Goal: Information Seeking & Learning: Learn about a topic

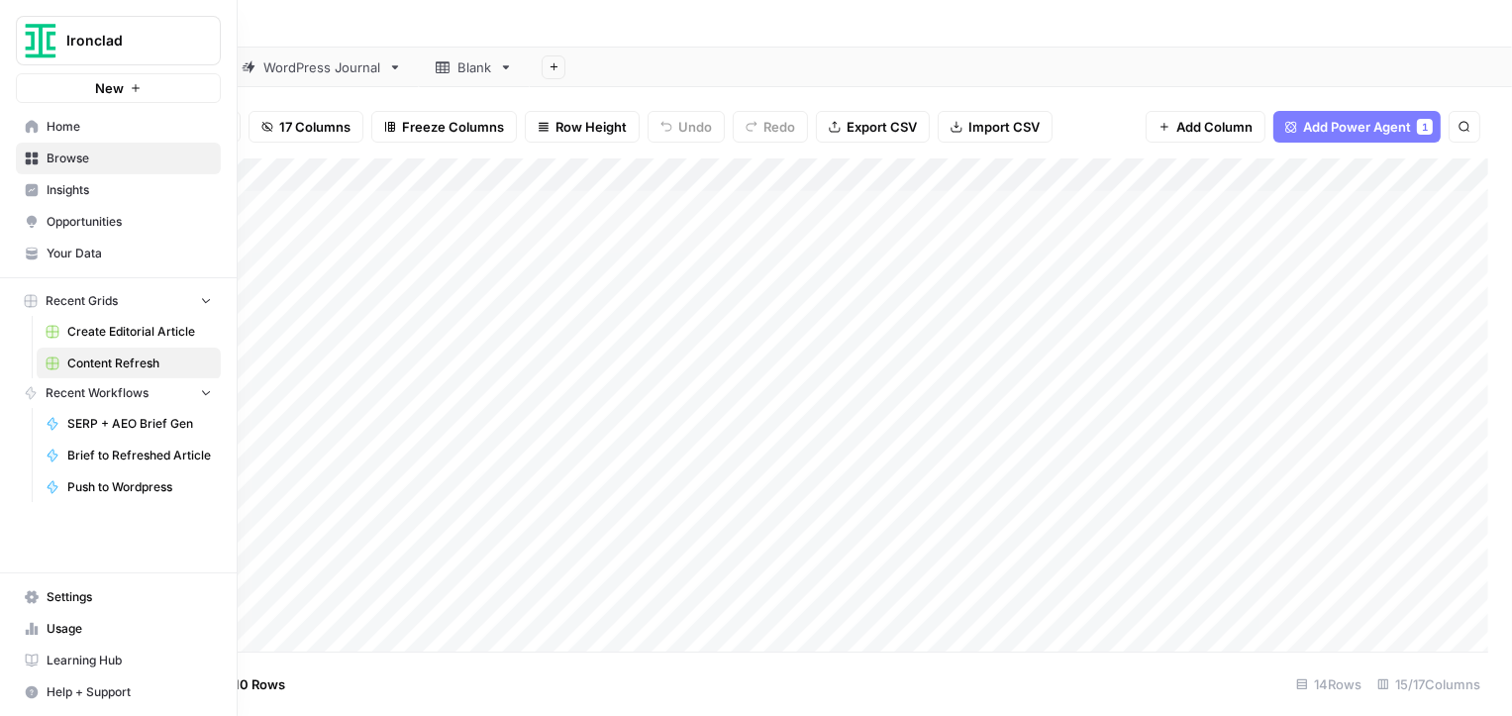
click at [35, 126] on icon at bounding box center [32, 126] width 13 height 13
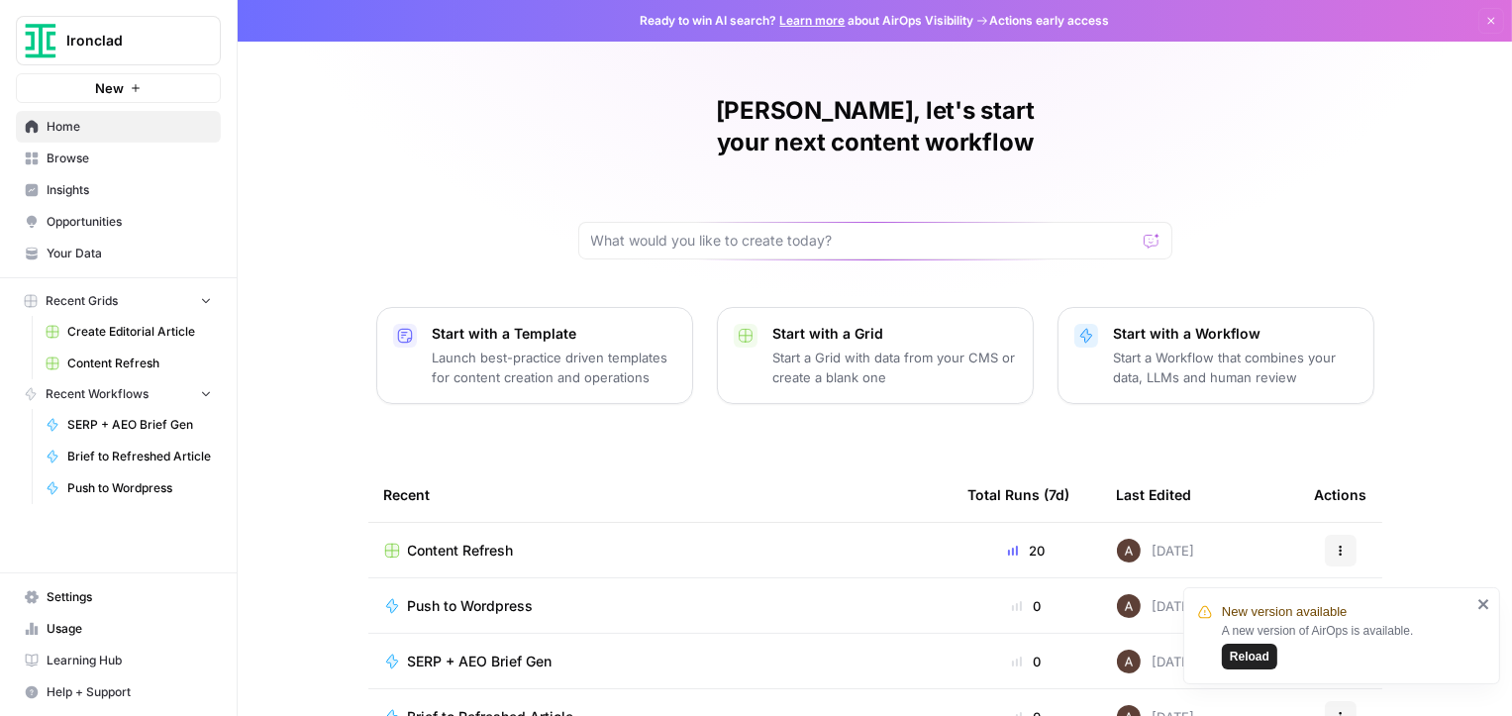
click at [111, 222] on span "Opportunities" at bounding box center [129, 222] width 165 height 18
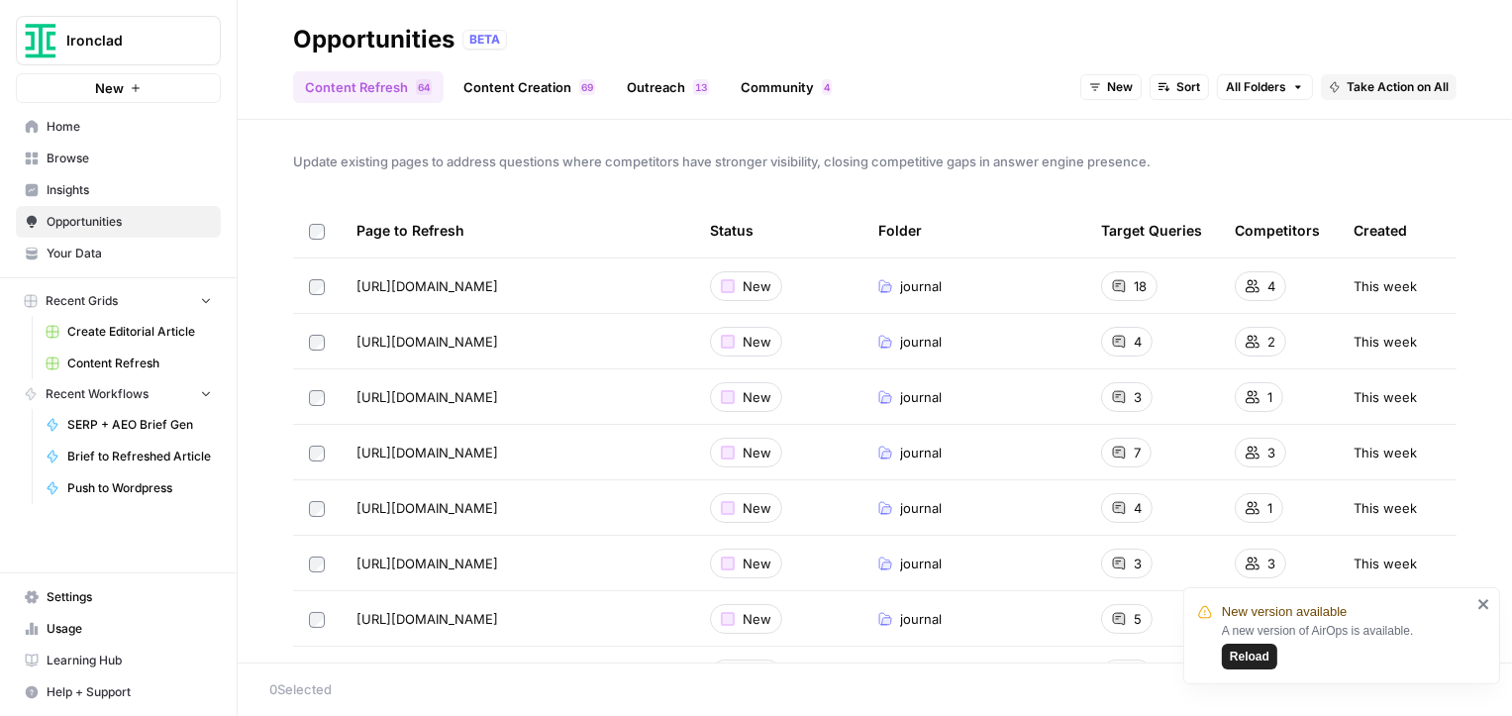
click at [527, 85] on link "Content Creation 9 6" at bounding box center [528, 87] width 155 height 32
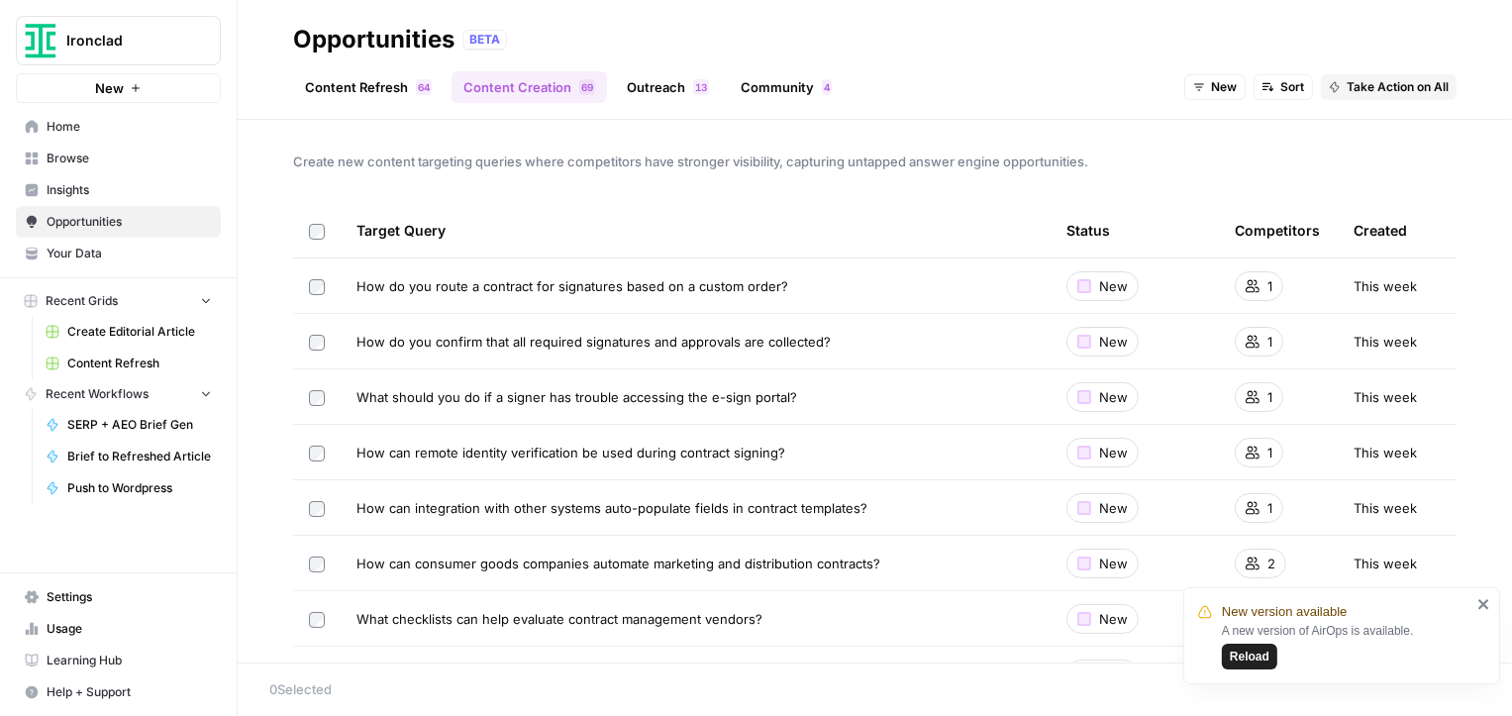
click at [1484, 608] on icon "close" at bounding box center [1484, 604] width 14 height 16
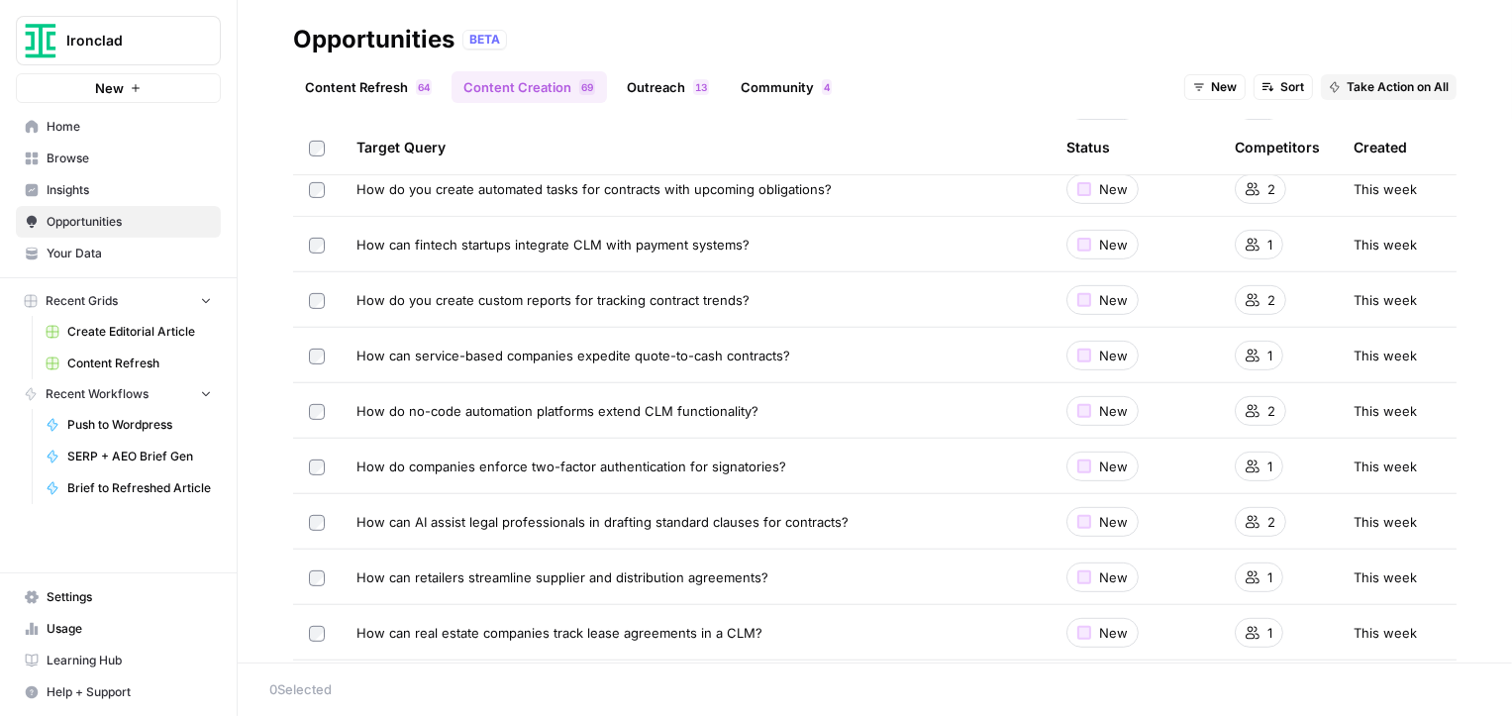
scroll to position [788, 0]
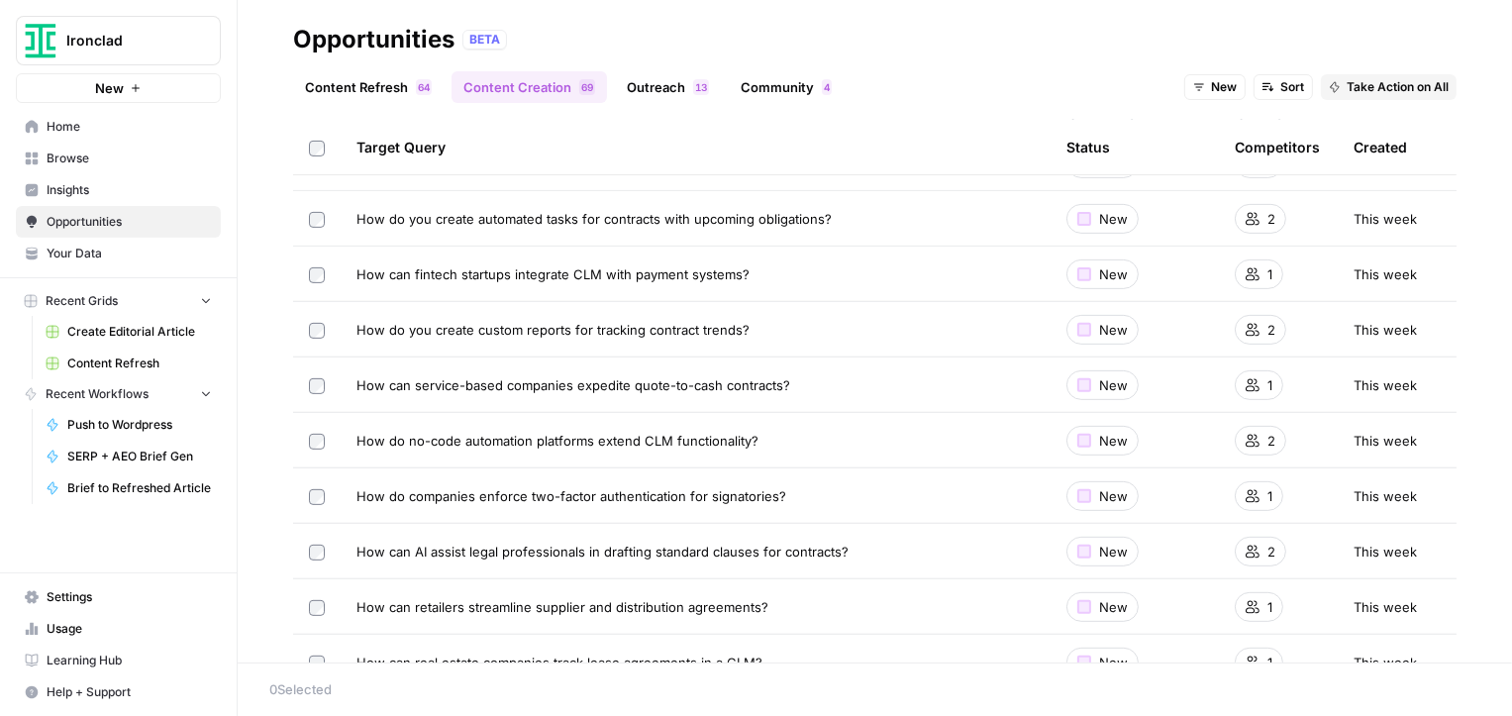
click at [770, 86] on link "Community 4" at bounding box center [786, 87] width 115 height 32
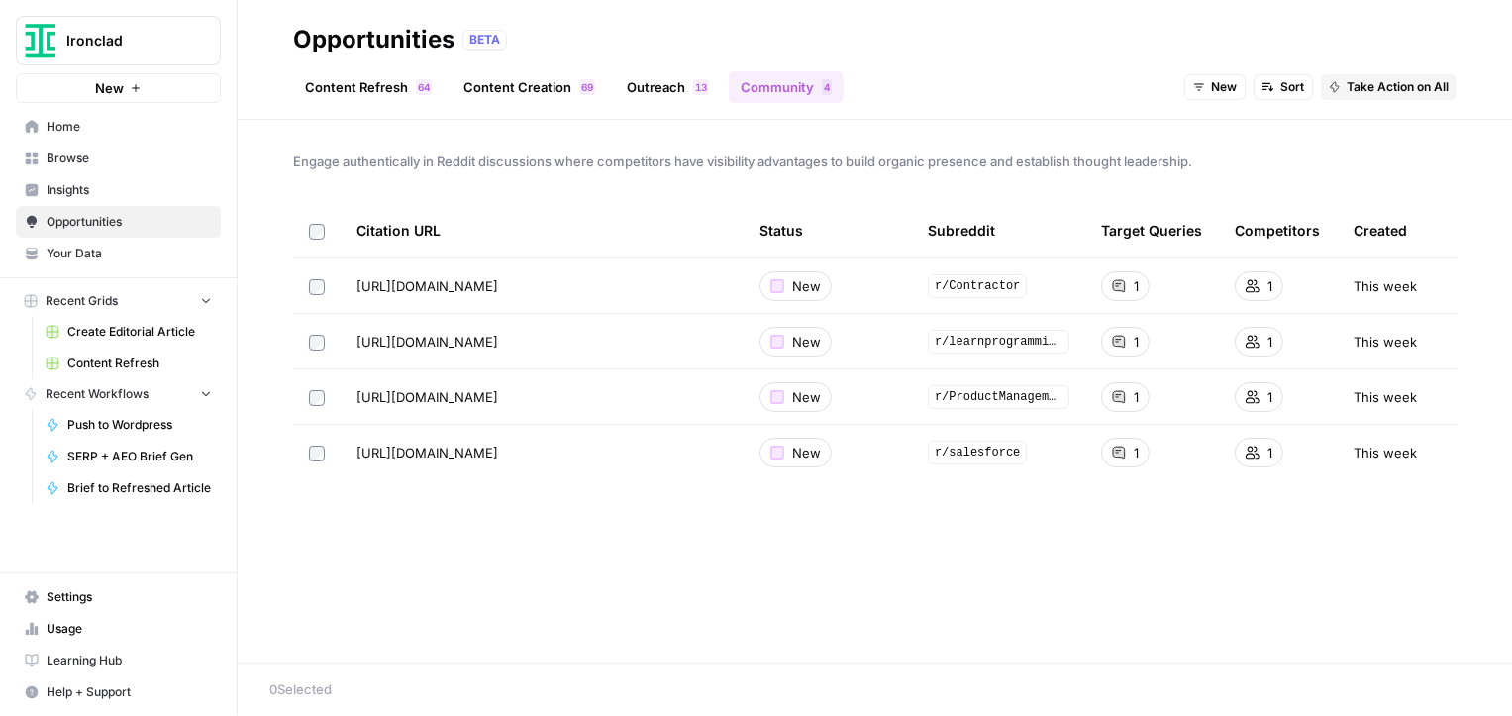
click at [64, 188] on span "Insights" at bounding box center [129, 190] width 165 height 18
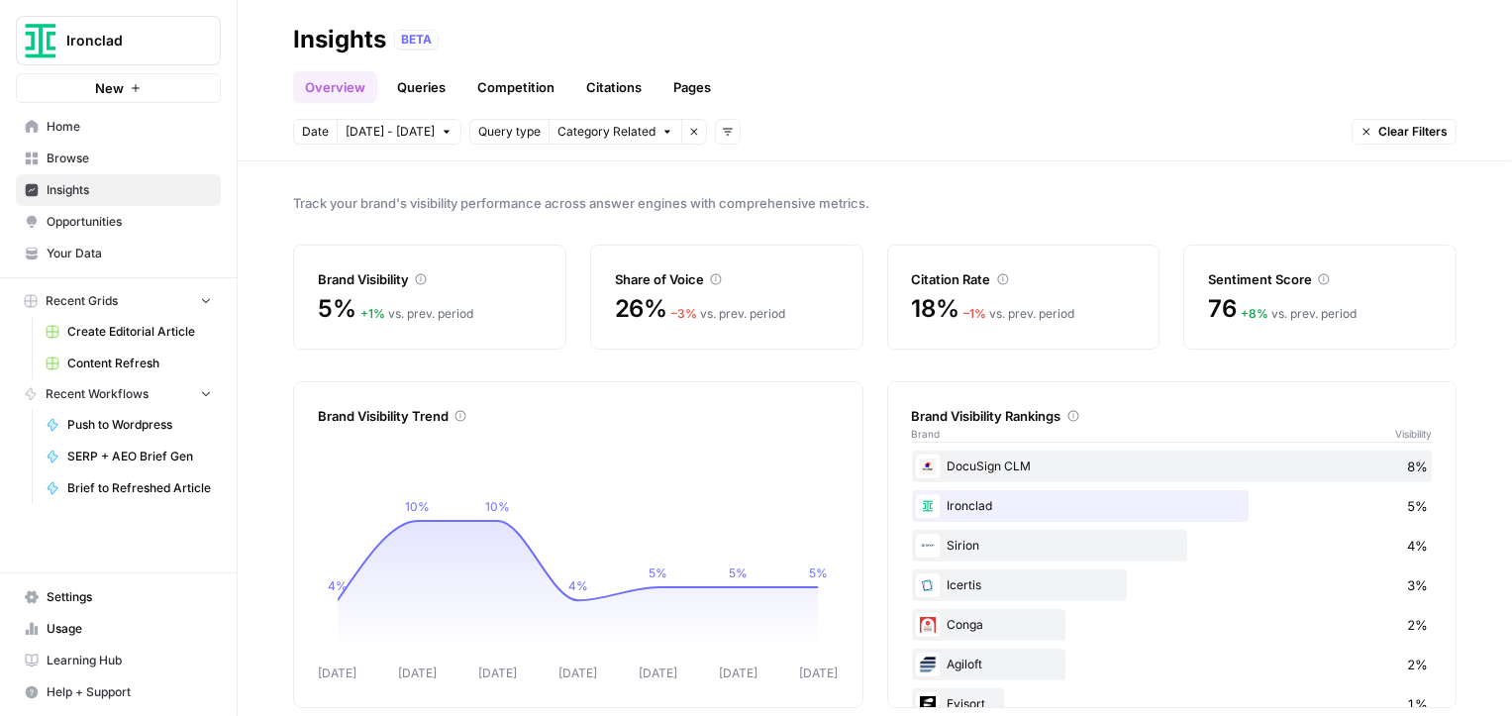
click at [630, 133] on span "Category Related" at bounding box center [606, 132] width 98 height 18
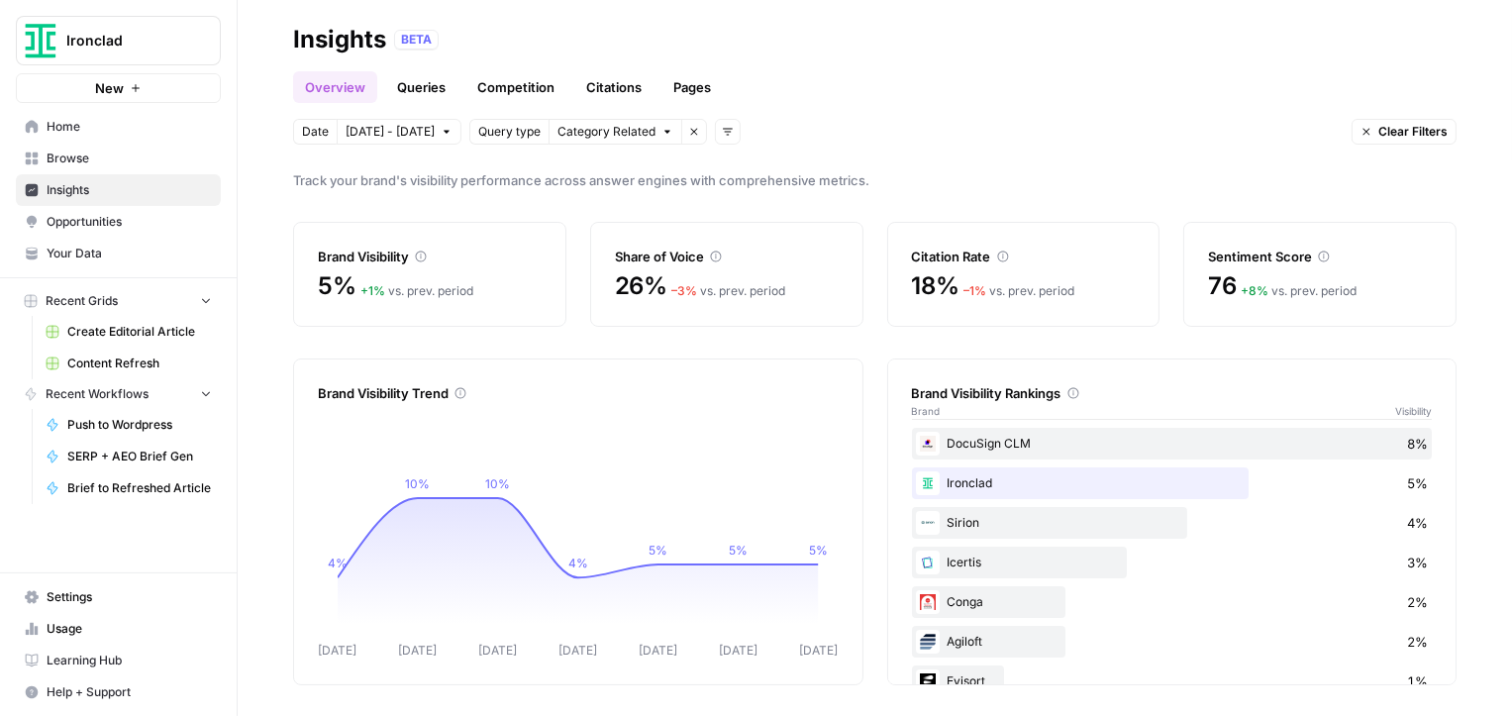
click at [862, 163] on div "Track your brand's visibility performance across answer engines with comprehens…" at bounding box center [875, 438] width 1274 height 554
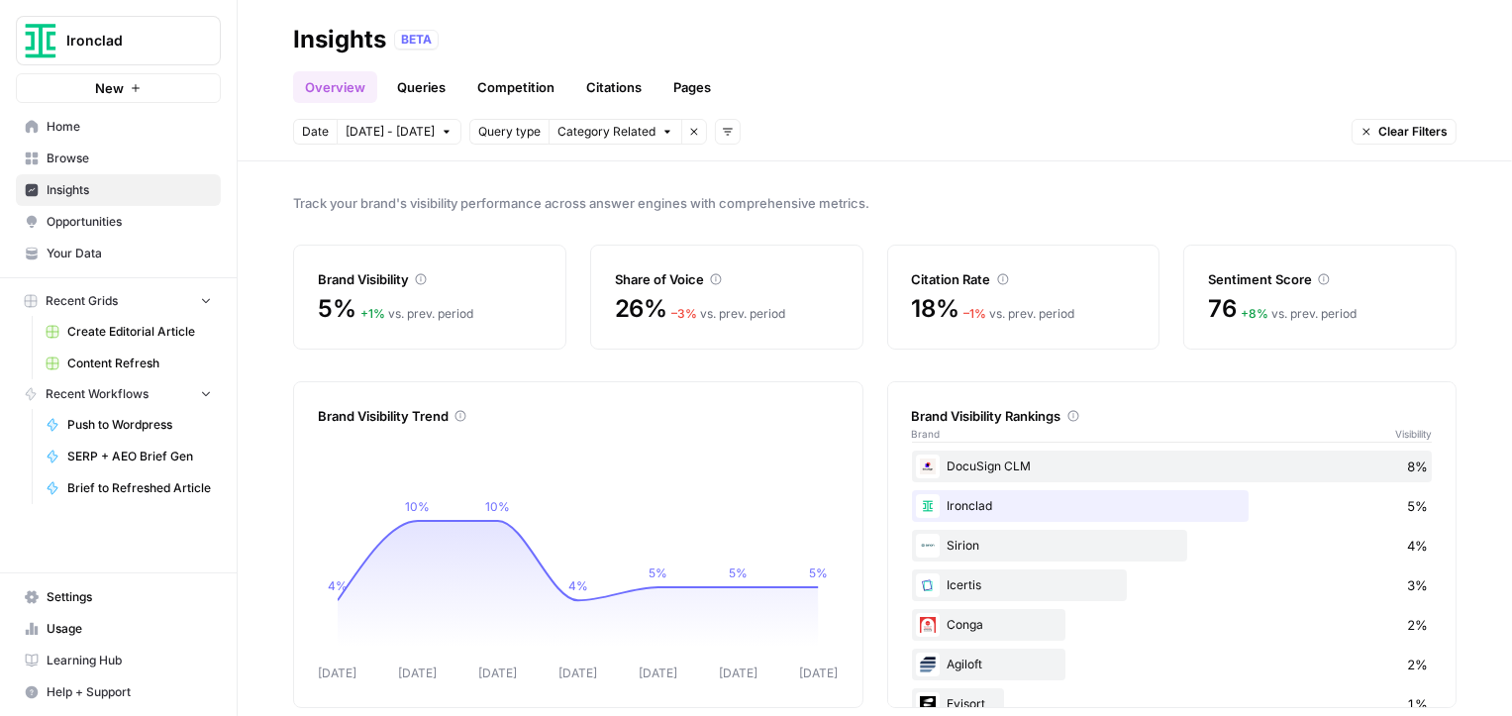
click at [722, 137] on icon "button" at bounding box center [728, 132] width 12 height 12
click at [734, 173] on span "Topic" at bounding box center [742, 175] width 51 height 20
click at [849, 135] on icon "button" at bounding box center [855, 132] width 12 height 12
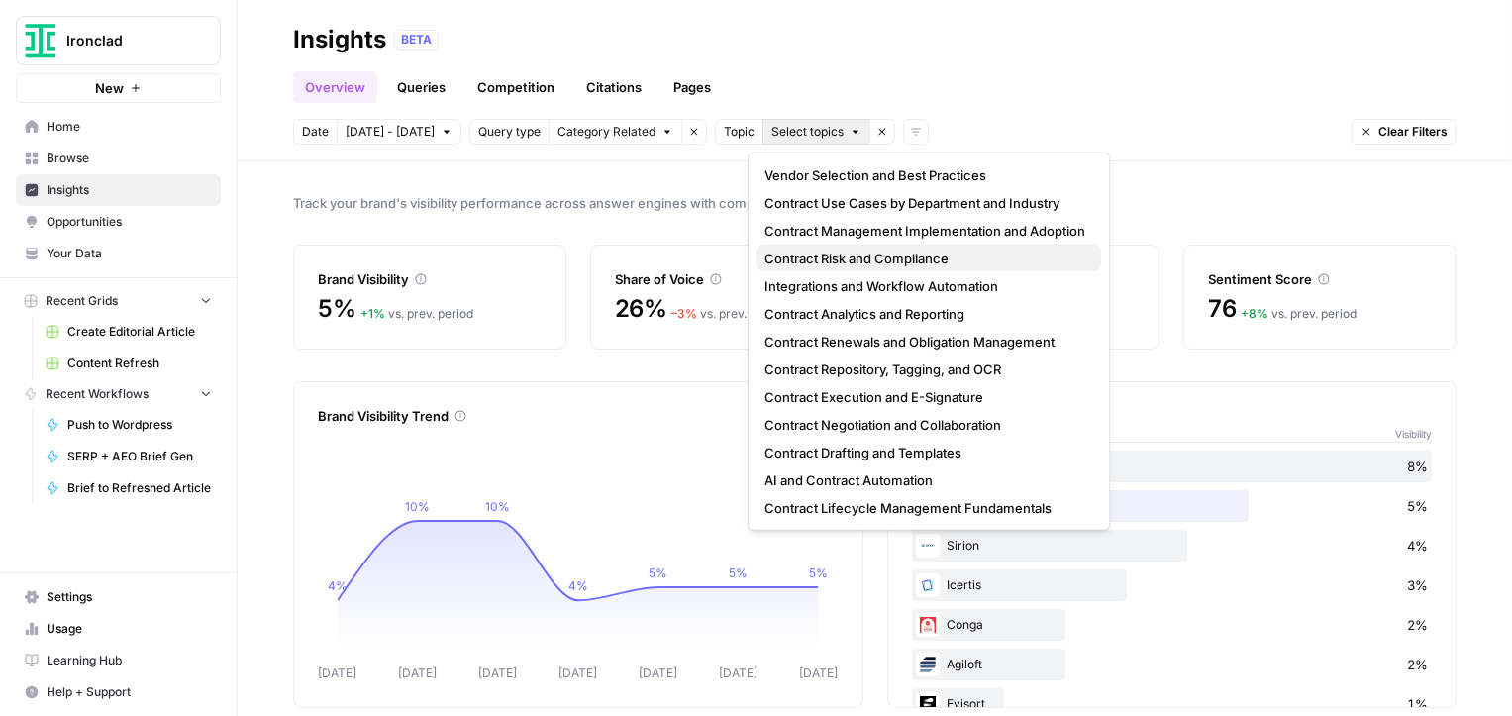
click at [974, 260] on span "Contract Risk and Compliance" at bounding box center [924, 258] width 321 height 20
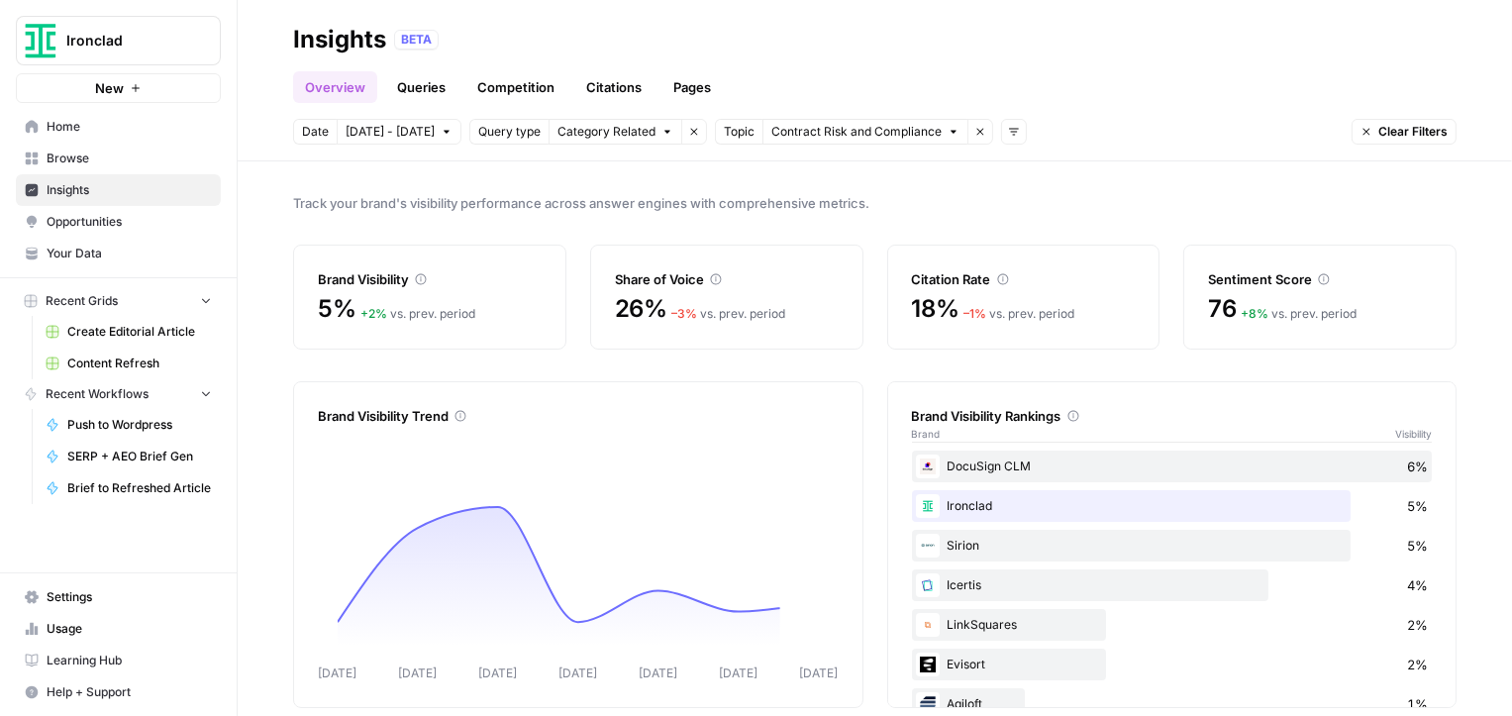
scroll to position [23, 0]
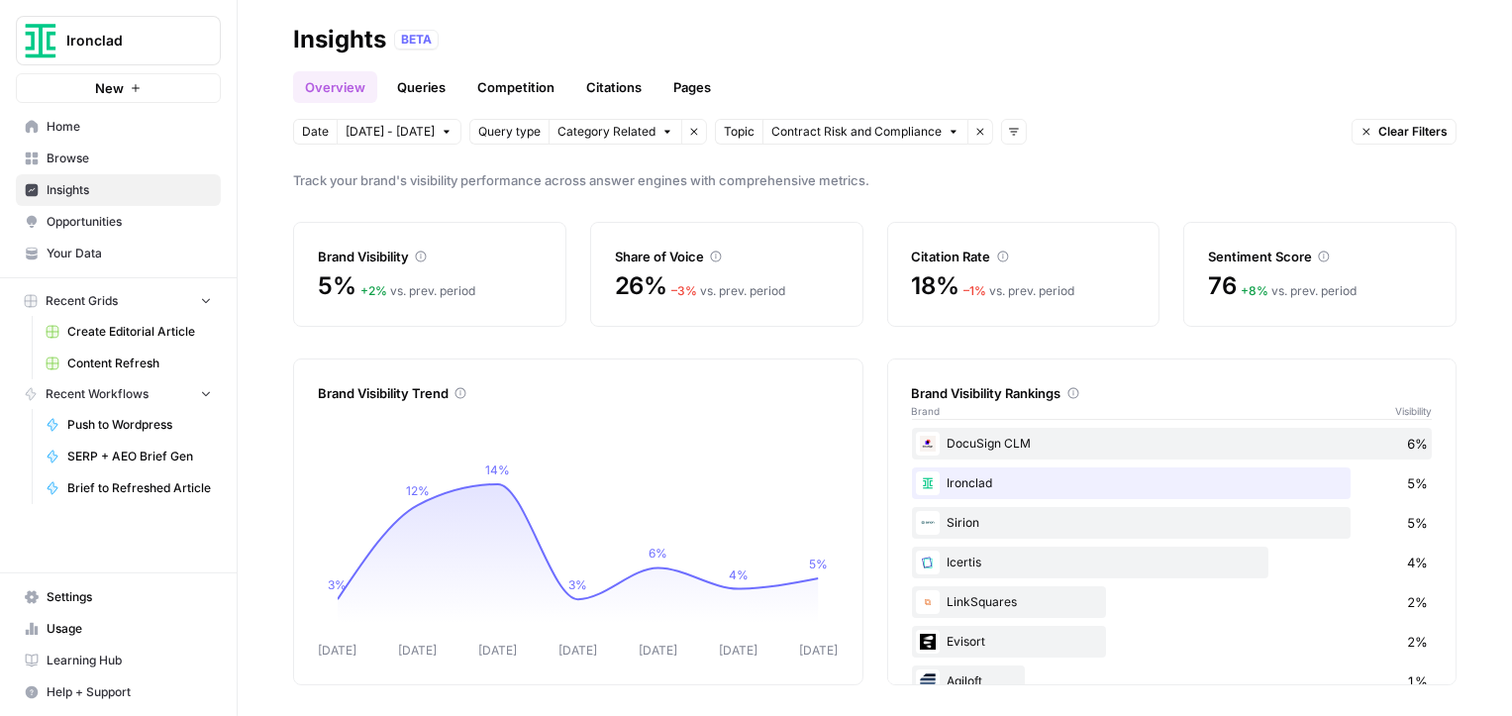
click at [947, 136] on icon "button" at bounding box center [953, 132] width 12 height 12
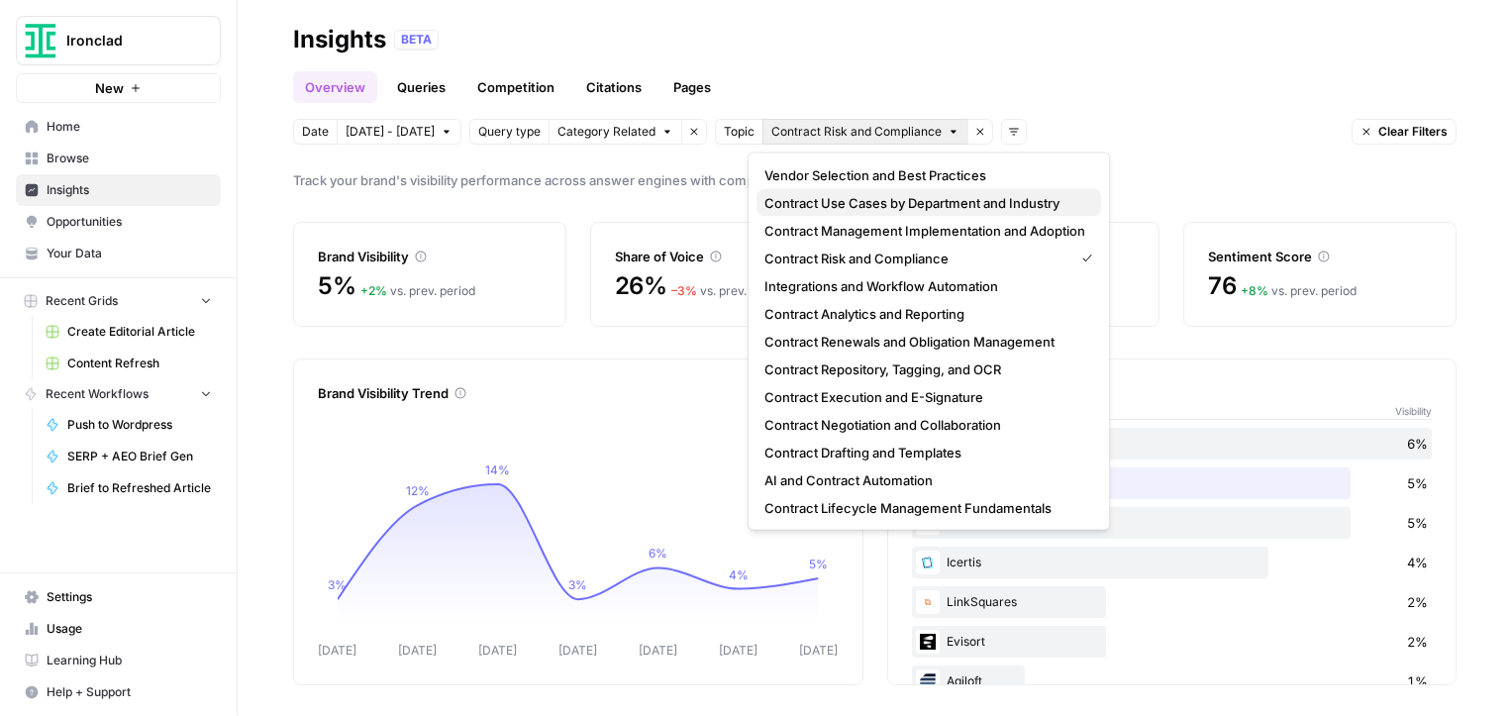
click at [896, 204] on span "Contract Use Cases by Department and Industry" at bounding box center [924, 203] width 321 height 20
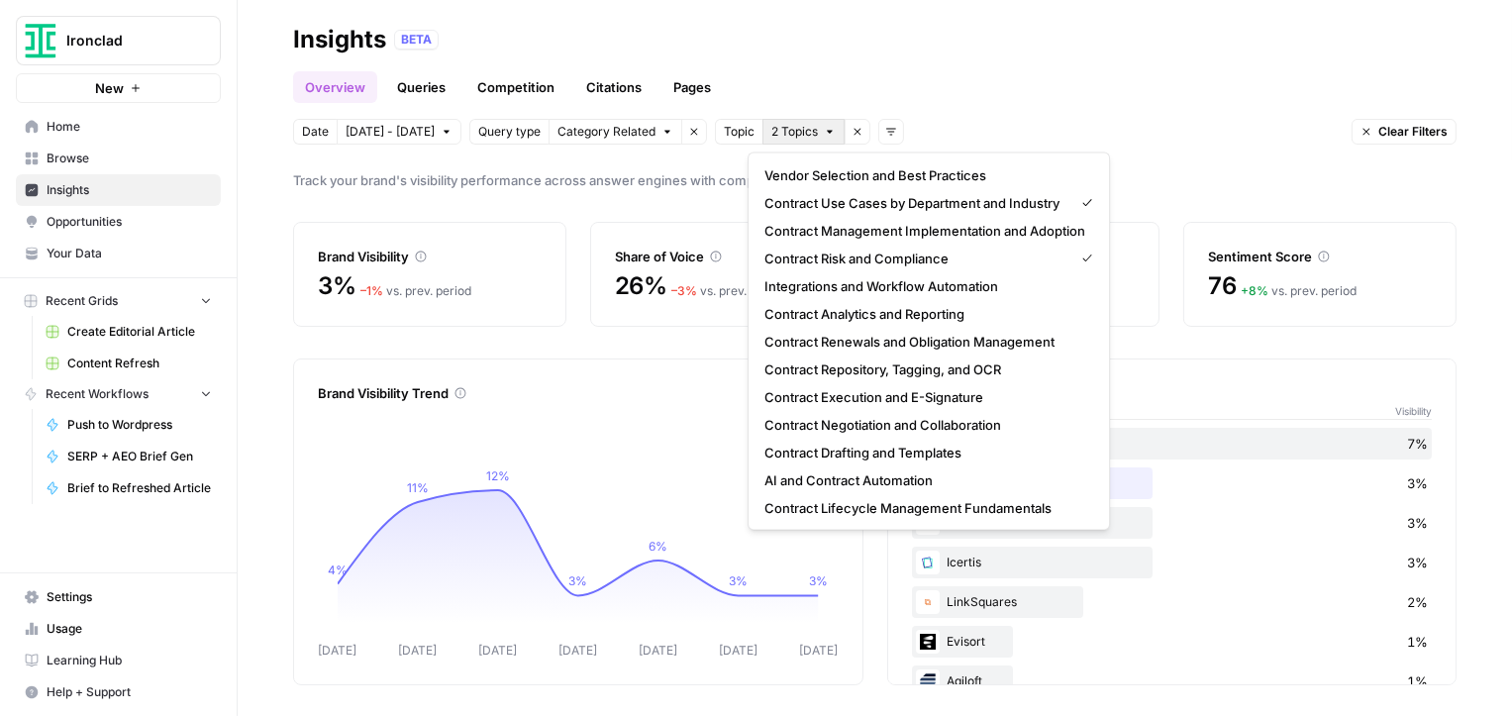
click at [811, 140] on button "2 Topics" at bounding box center [803, 132] width 82 height 26
click at [962, 259] on span "Contract Risk and Compliance" at bounding box center [914, 258] width 301 height 20
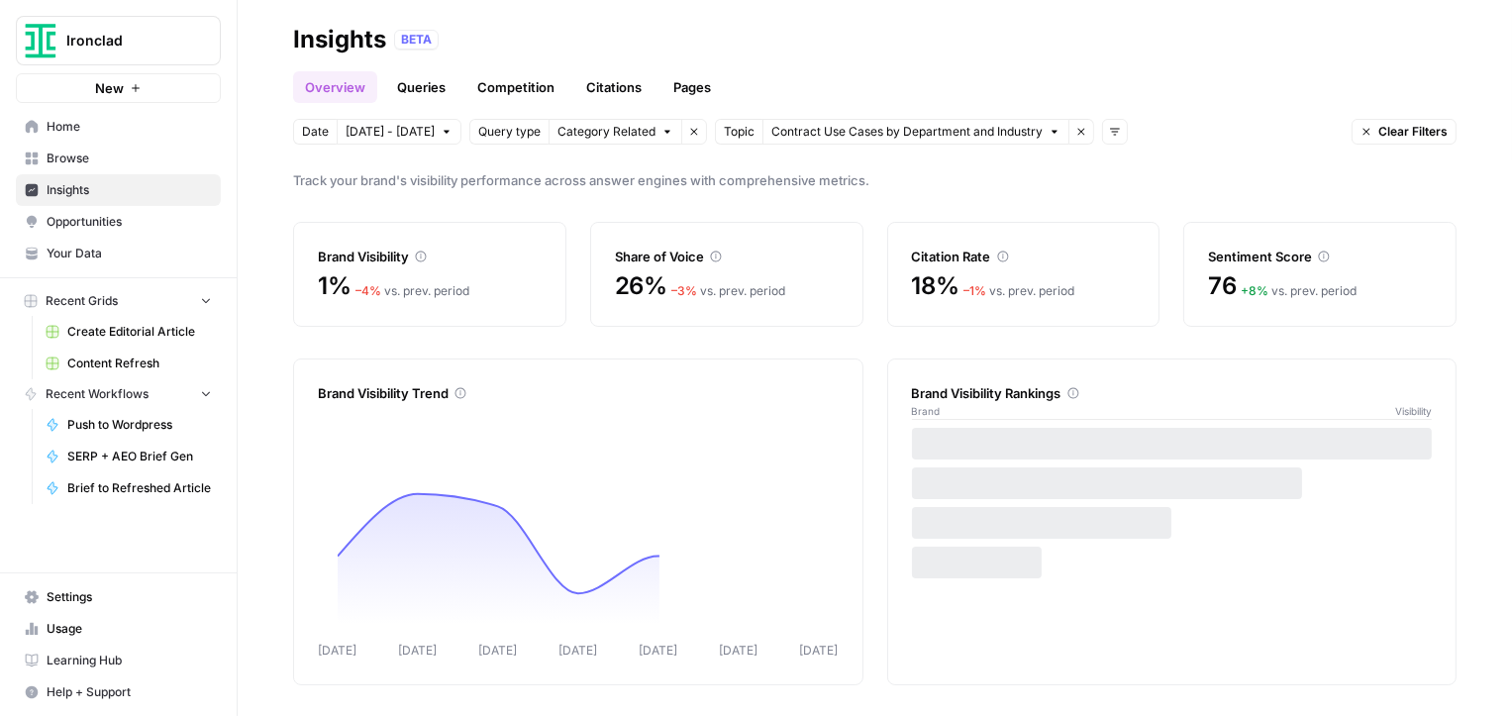
click at [961, 137] on span "Contract Use Cases by Department and Industry" at bounding box center [906, 132] width 271 height 18
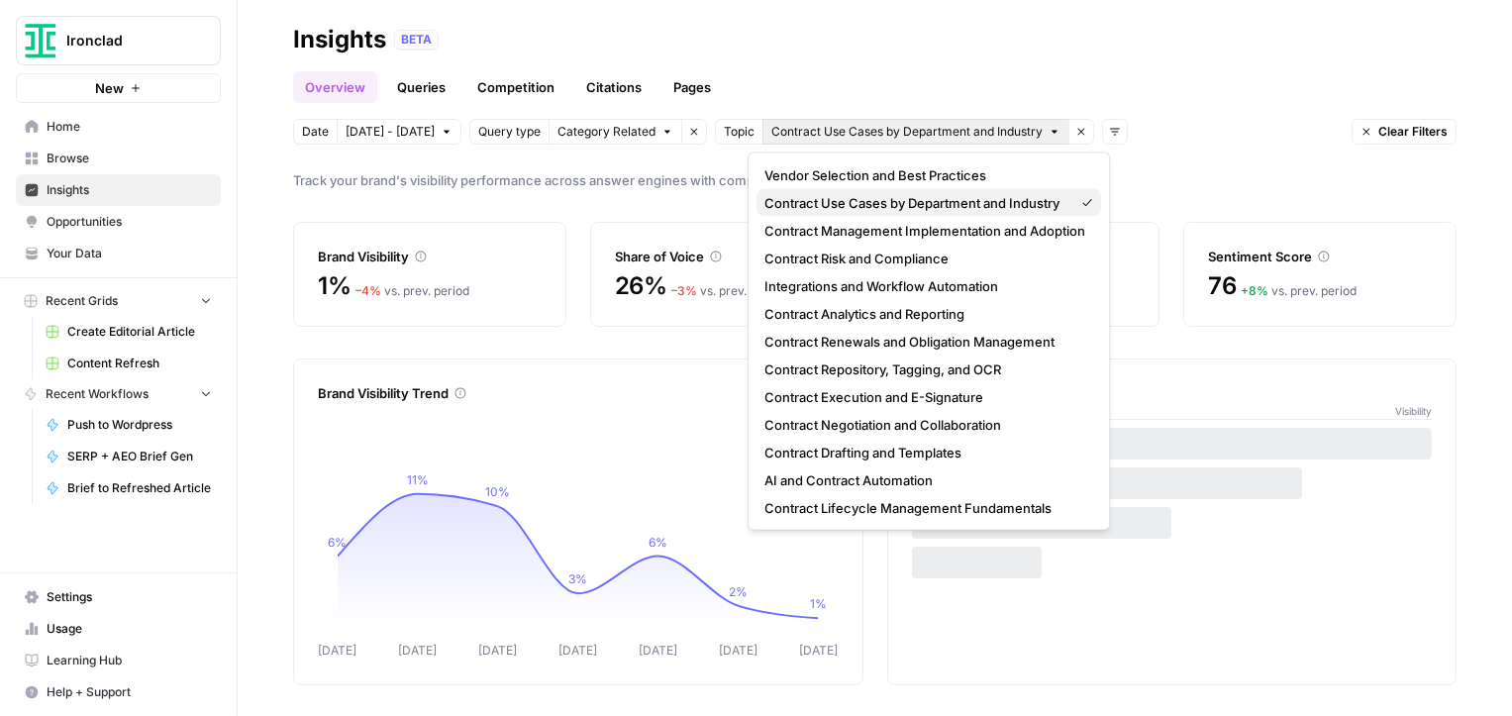
click at [999, 194] on span "Contract Use Cases by Department and Industry" at bounding box center [914, 203] width 301 height 20
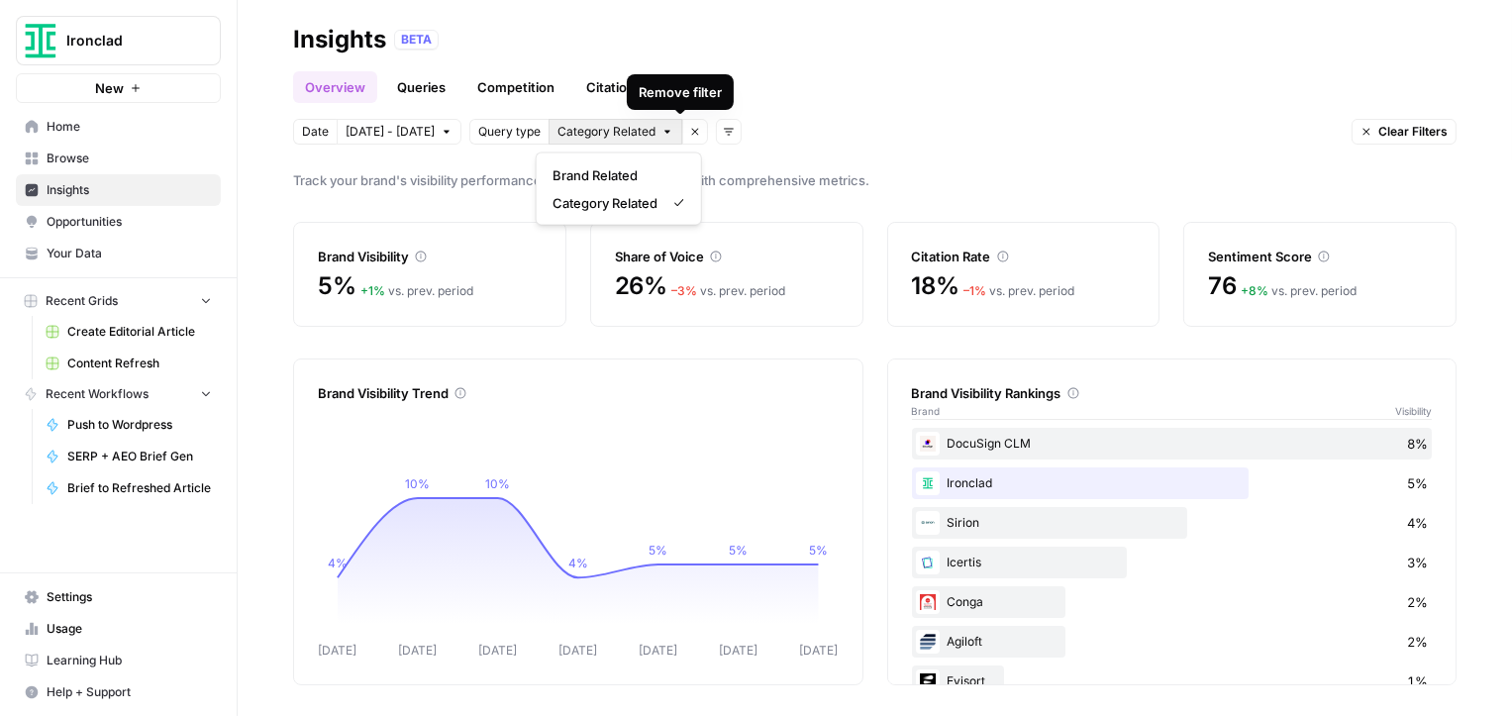
click at [642, 135] on button "Category Related" at bounding box center [615, 132] width 134 height 26
click at [995, 84] on div "Overview Queries Competition Citations Pages" at bounding box center [874, 79] width 1163 height 48
click at [661, 135] on icon "button" at bounding box center [667, 132] width 12 height 12
click at [854, 132] on div "Date [DATE] - [DATE] Query type Category Related Remove filter Add filters Clea…" at bounding box center [874, 132] width 1163 height 26
